Goal: Transaction & Acquisition: Book appointment/travel/reservation

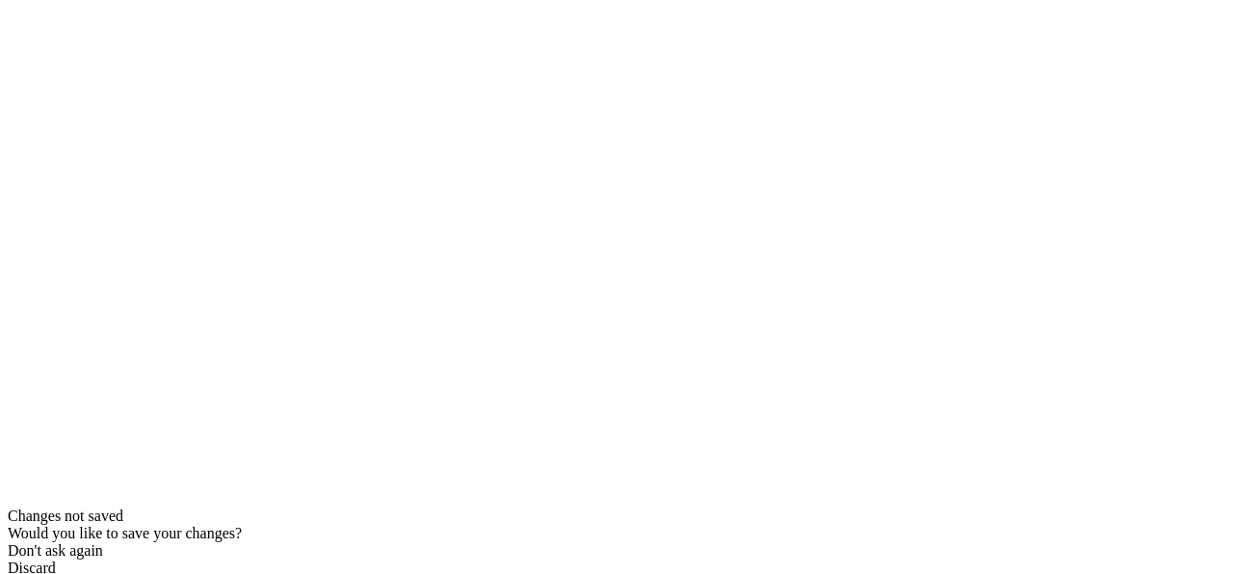
scroll to position [112, 0]
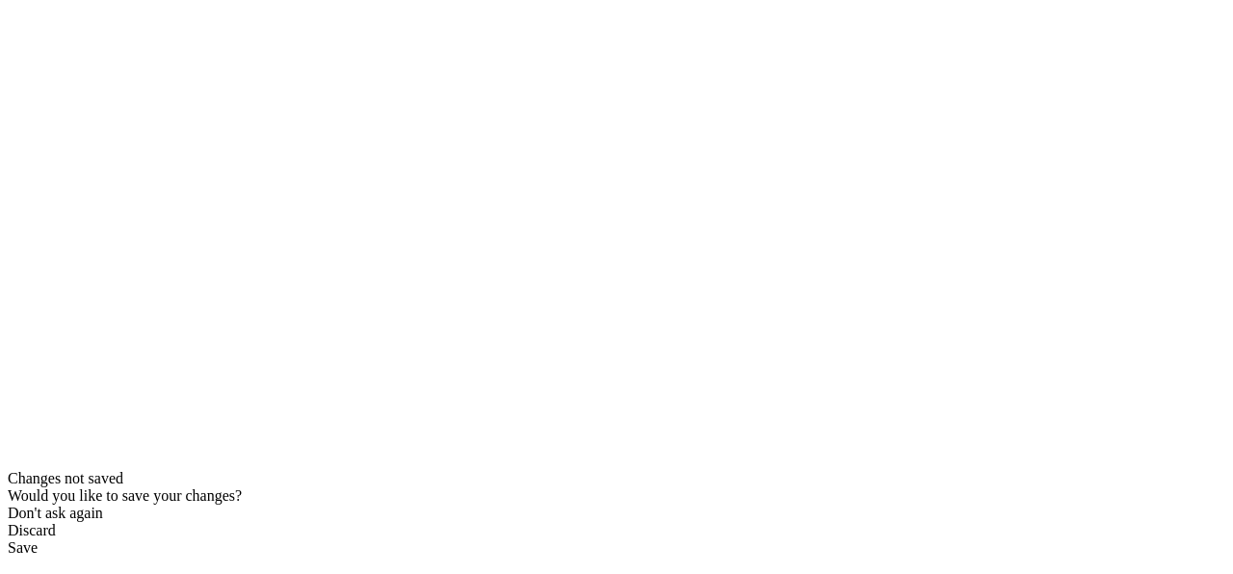
type input "[EMAIL_ADDRESS][DOMAIN_NAME]"
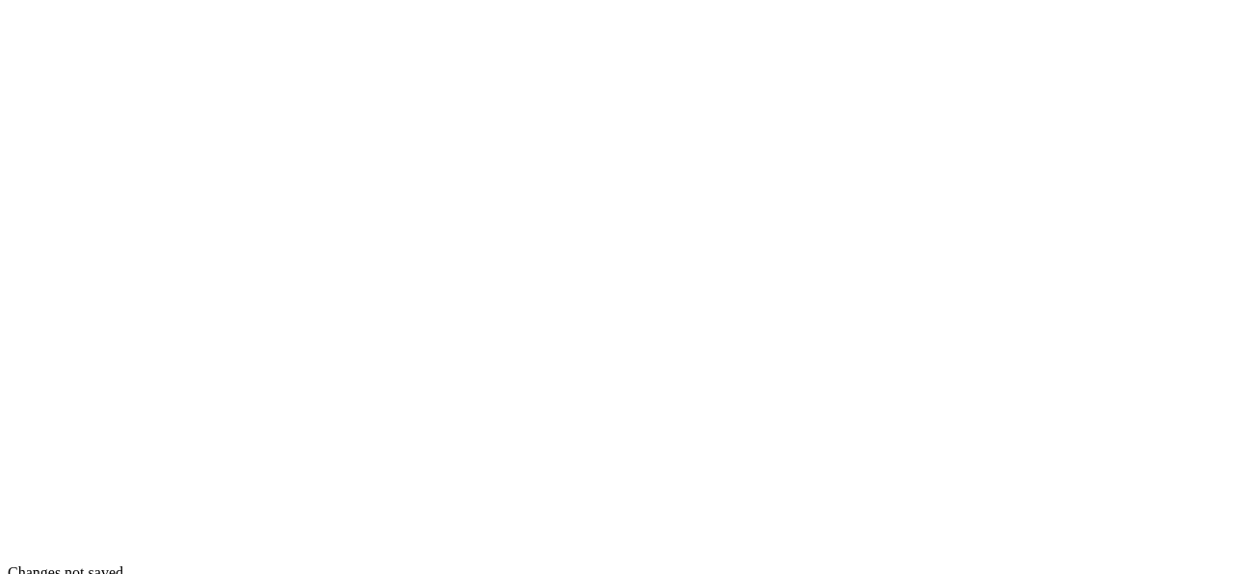
scroll to position [18, 0]
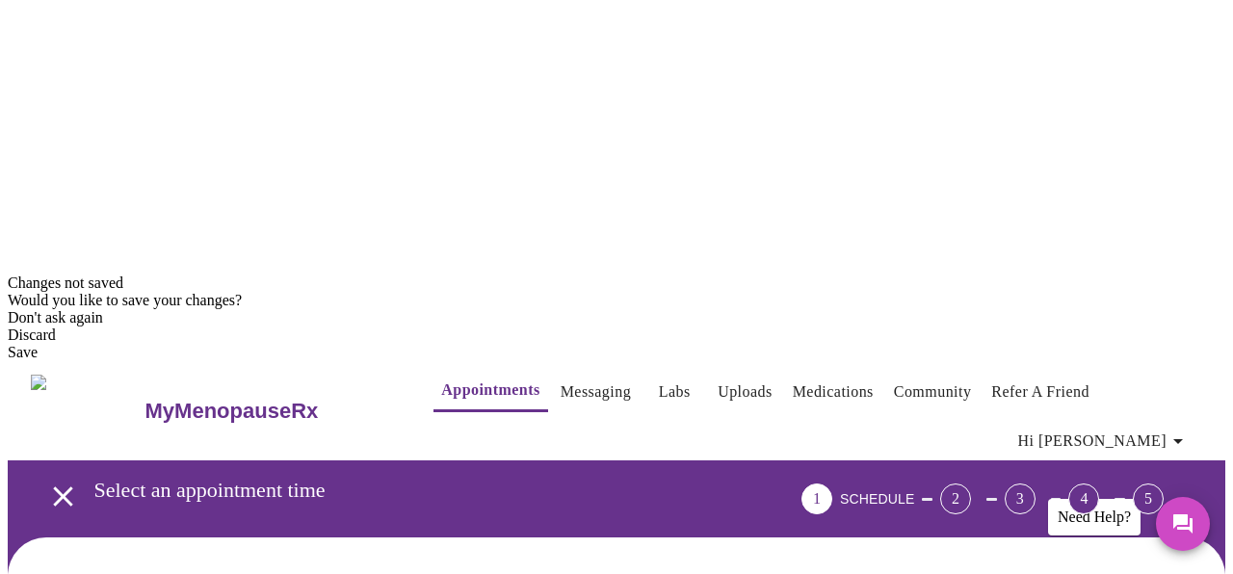
scroll to position [281, 0]
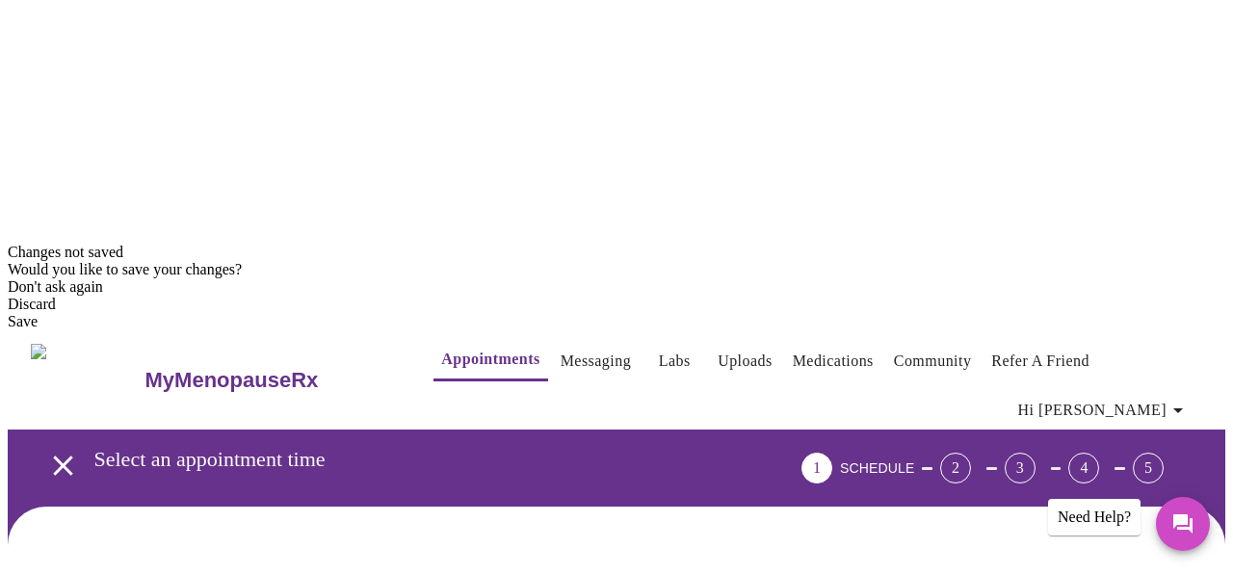
scroll to position [307, 0]
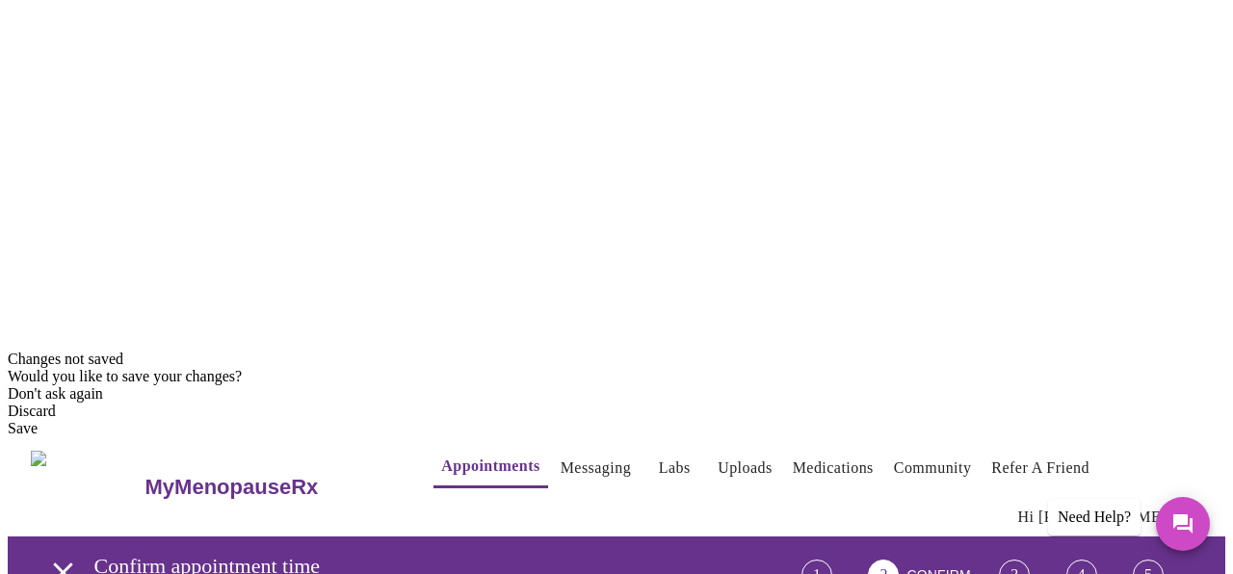
scroll to position [258, 0]
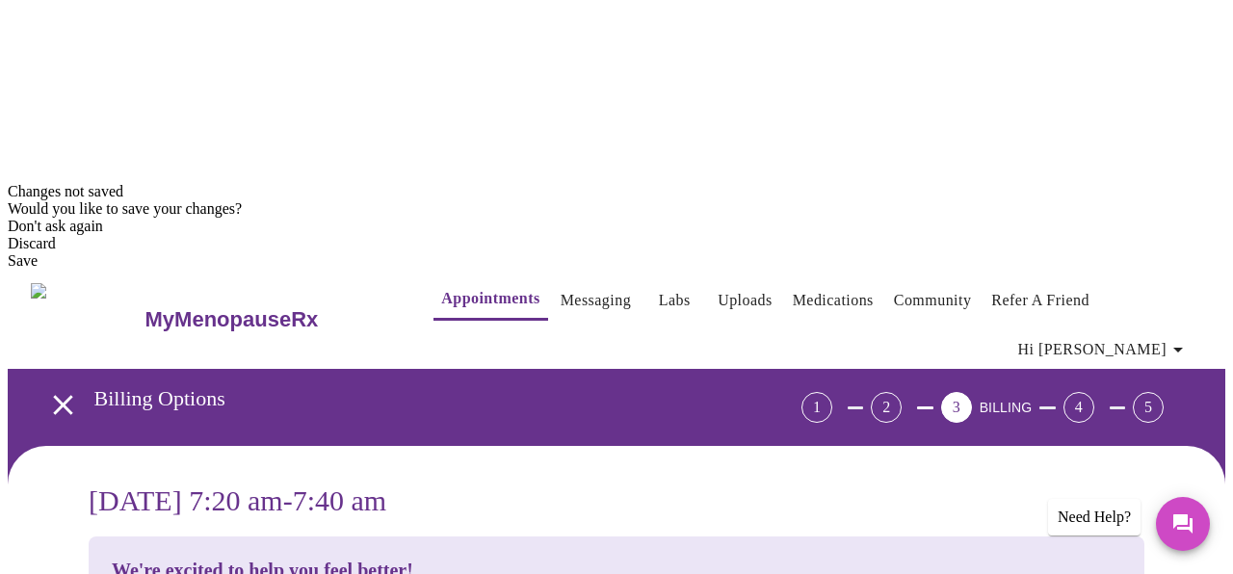
scroll to position [827, 0]
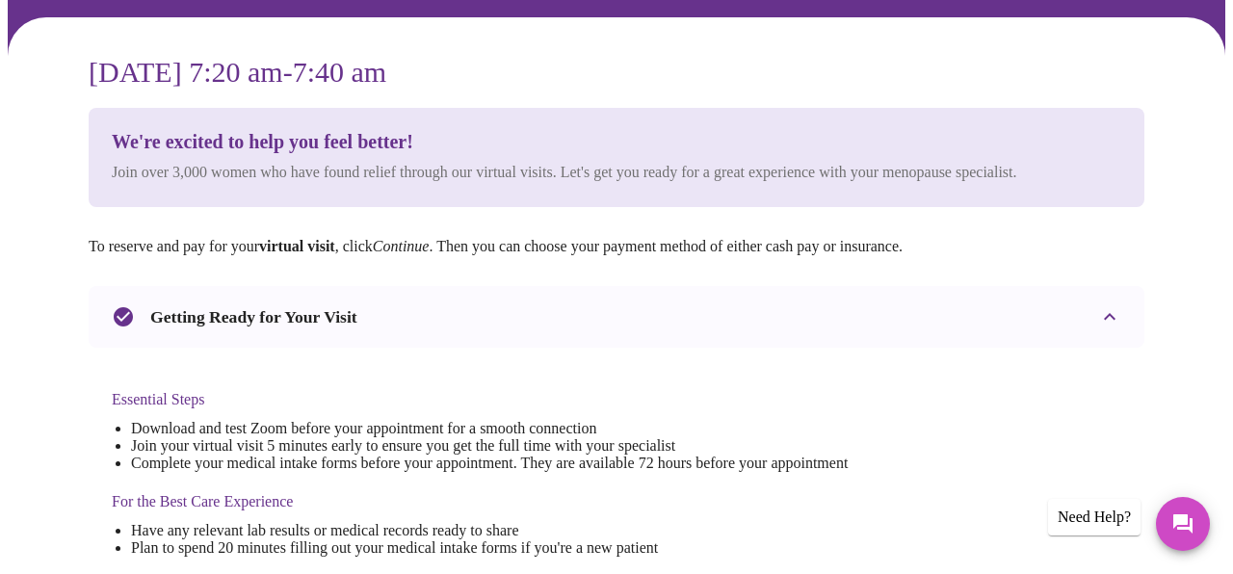
checkbox input "true"
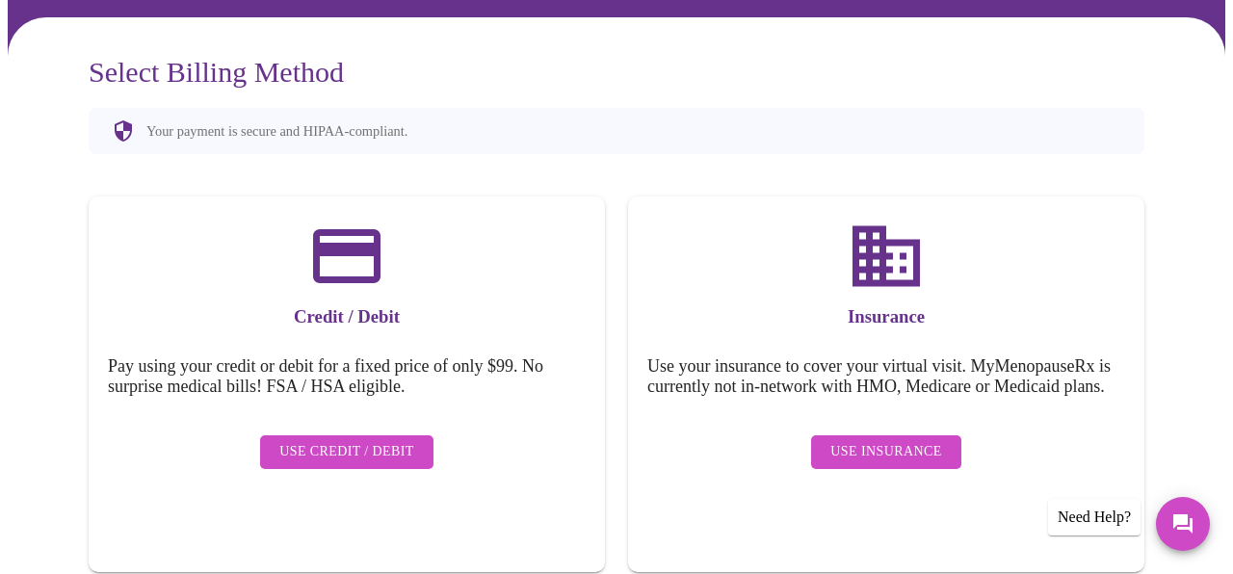
scroll to position [246, 0]
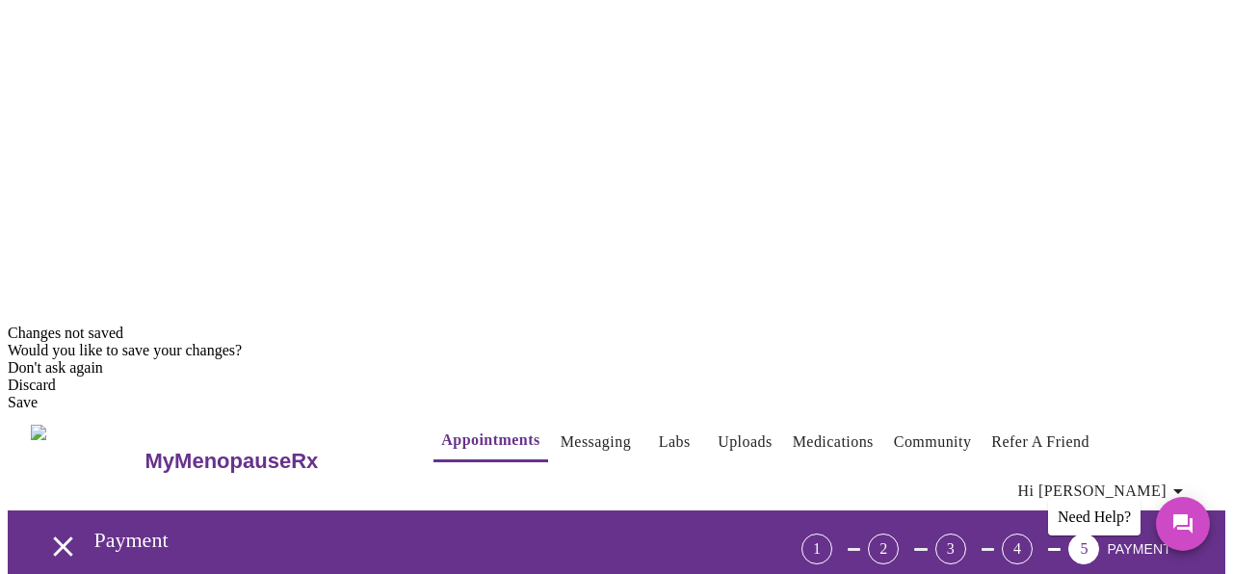
scroll to position [262, 0]
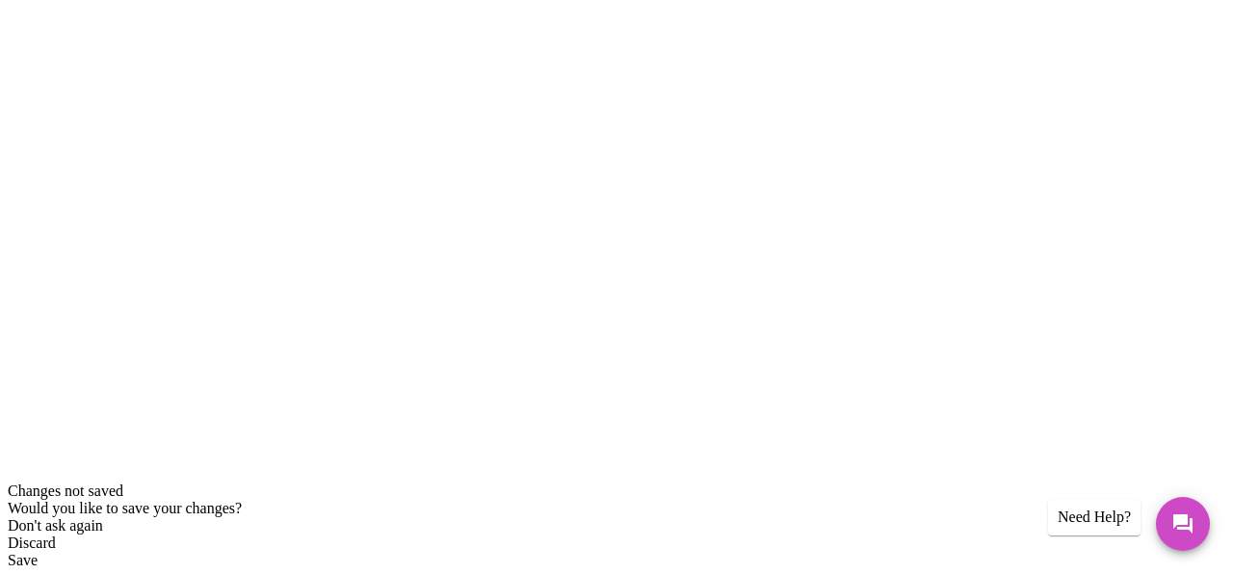
scroll to position [121, 0]
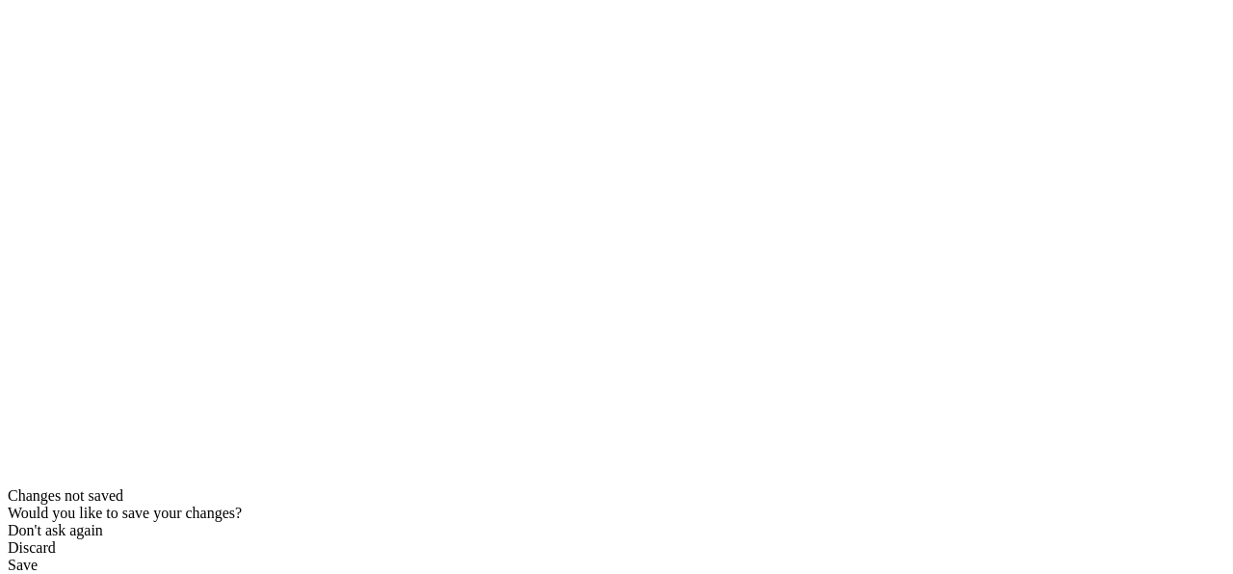
scroll to position [121, 0]
